Goal: Task Accomplishment & Management: Manage account settings

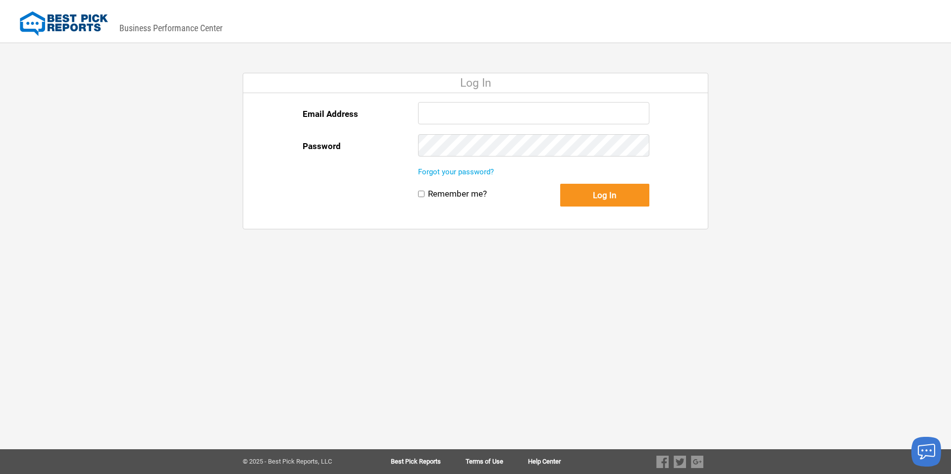
type input "[PERSON_NAME][EMAIL_ADDRESS][DOMAIN_NAME]"
click at [760, 194] on div "DASHBOARD PREVIEW DASHBOARD PREVIEW You are viewing this company dashboard as a…" at bounding box center [475, 237] width 951 height 474
click at [607, 197] on button "Log In" at bounding box center [604, 195] width 89 height 23
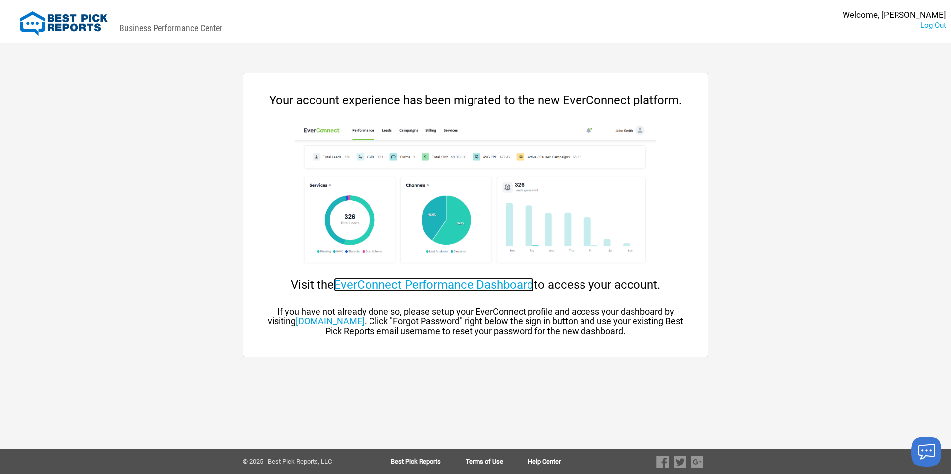
click at [415, 286] on link "EverConnect Performance Dashboard" at bounding box center [434, 285] width 200 height 14
